Goal: Task Accomplishment & Management: Complete application form

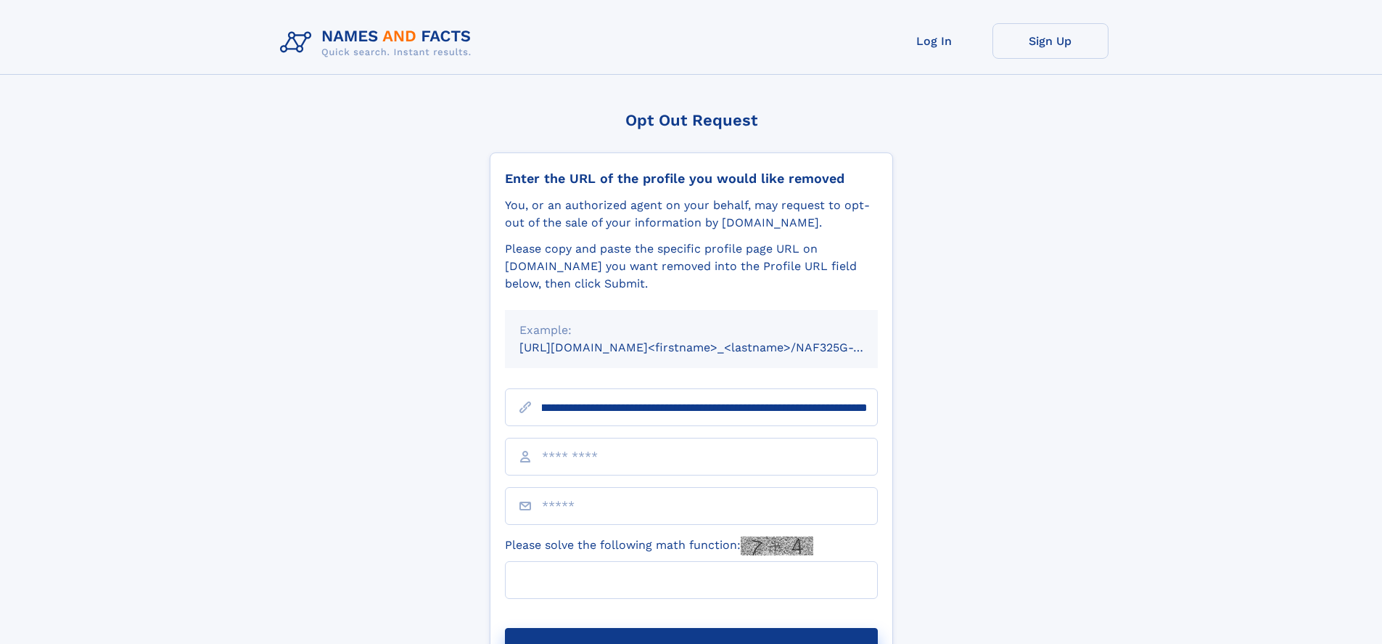
scroll to position [0, 191]
type input "**********"
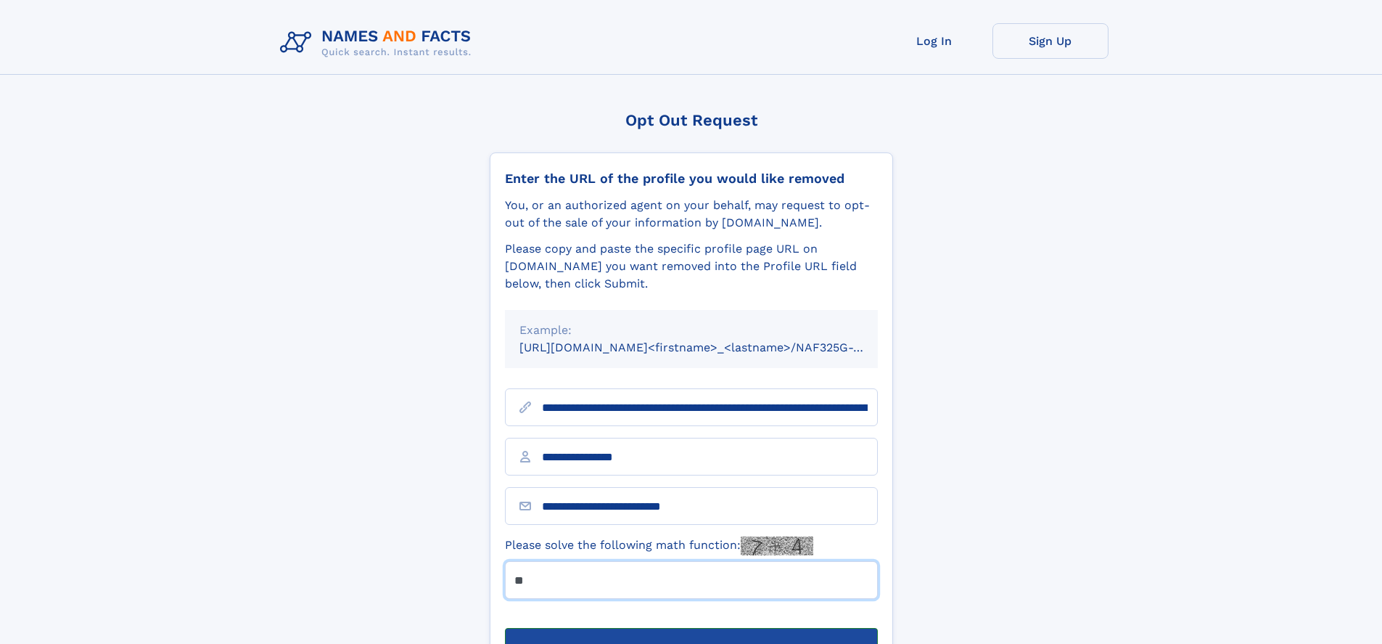
type input "**"
click at [691, 628] on button "Submit Opt Out Request" at bounding box center [691, 651] width 373 height 46
